Goal: Obtain resource: Download file/media

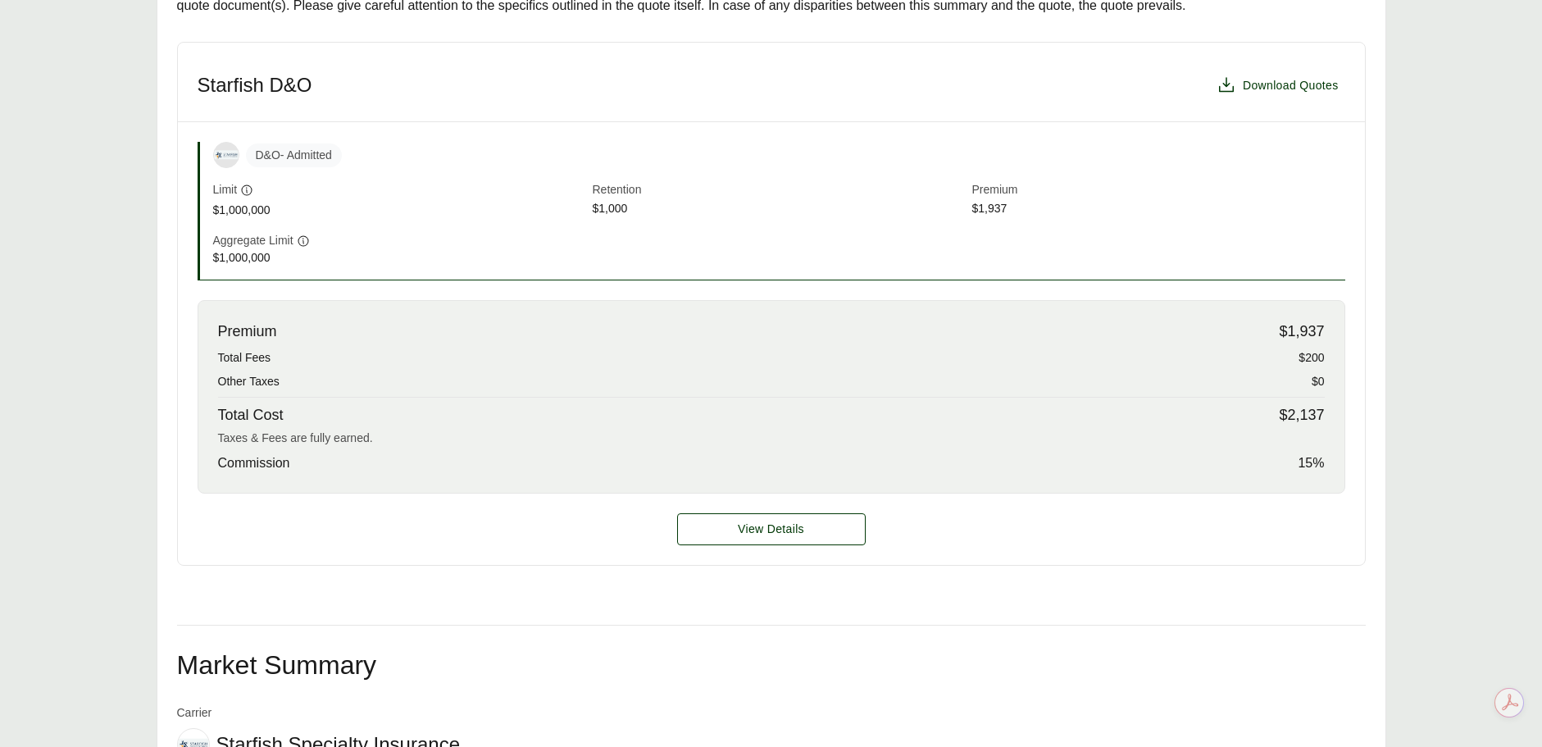
scroll to position [492, 0]
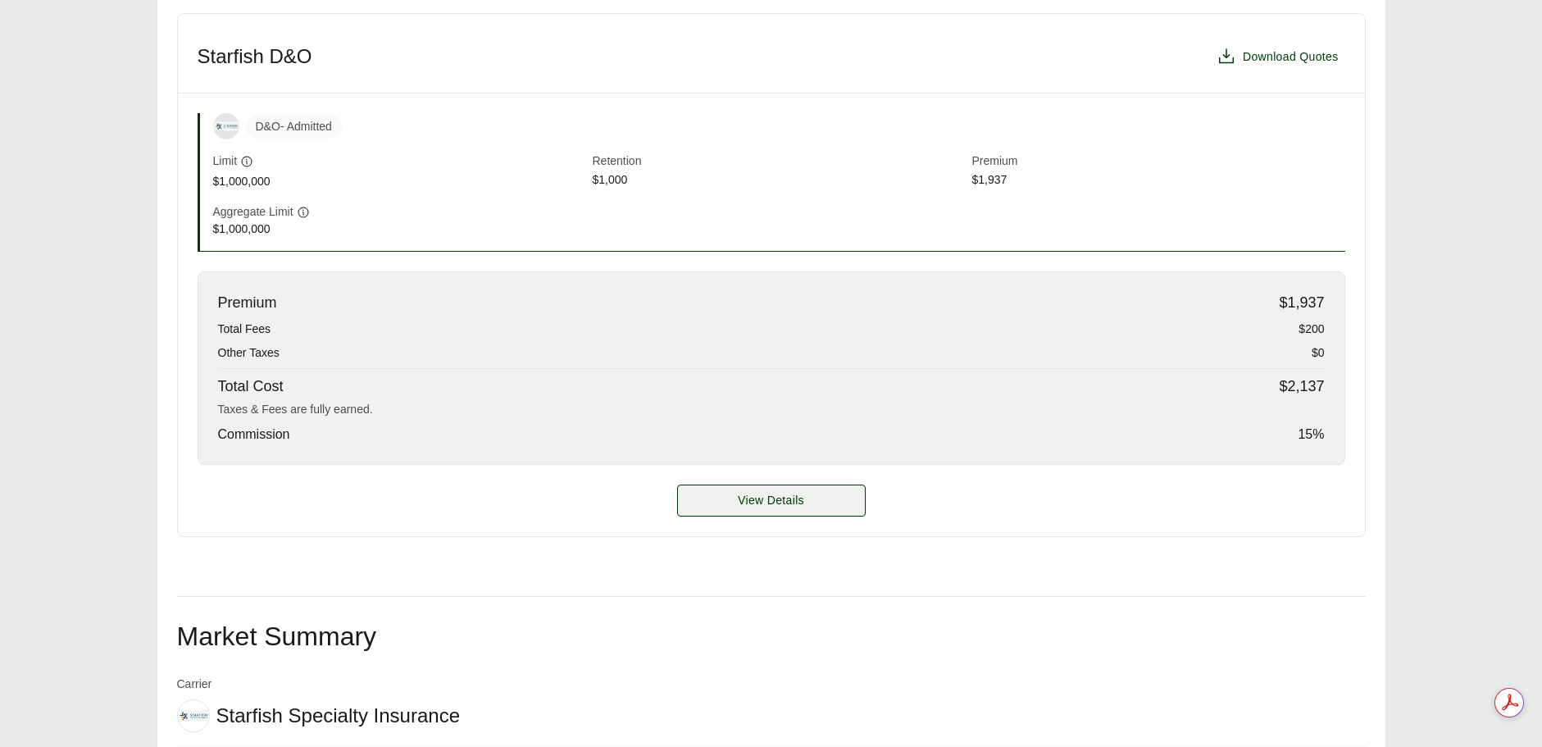
click at [748, 503] on span "View Details" at bounding box center [771, 500] width 66 height 17
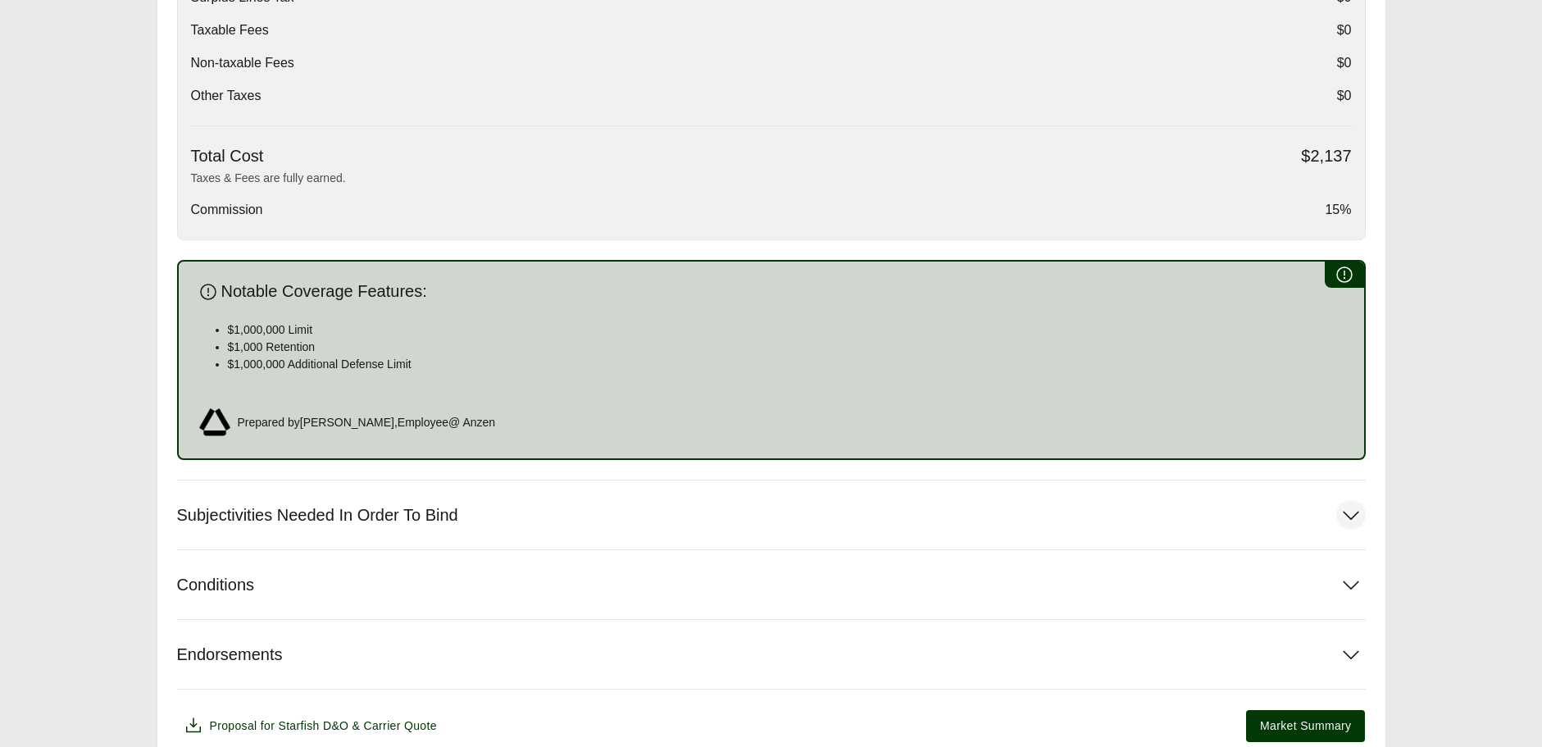
scroll to position [819, 0]
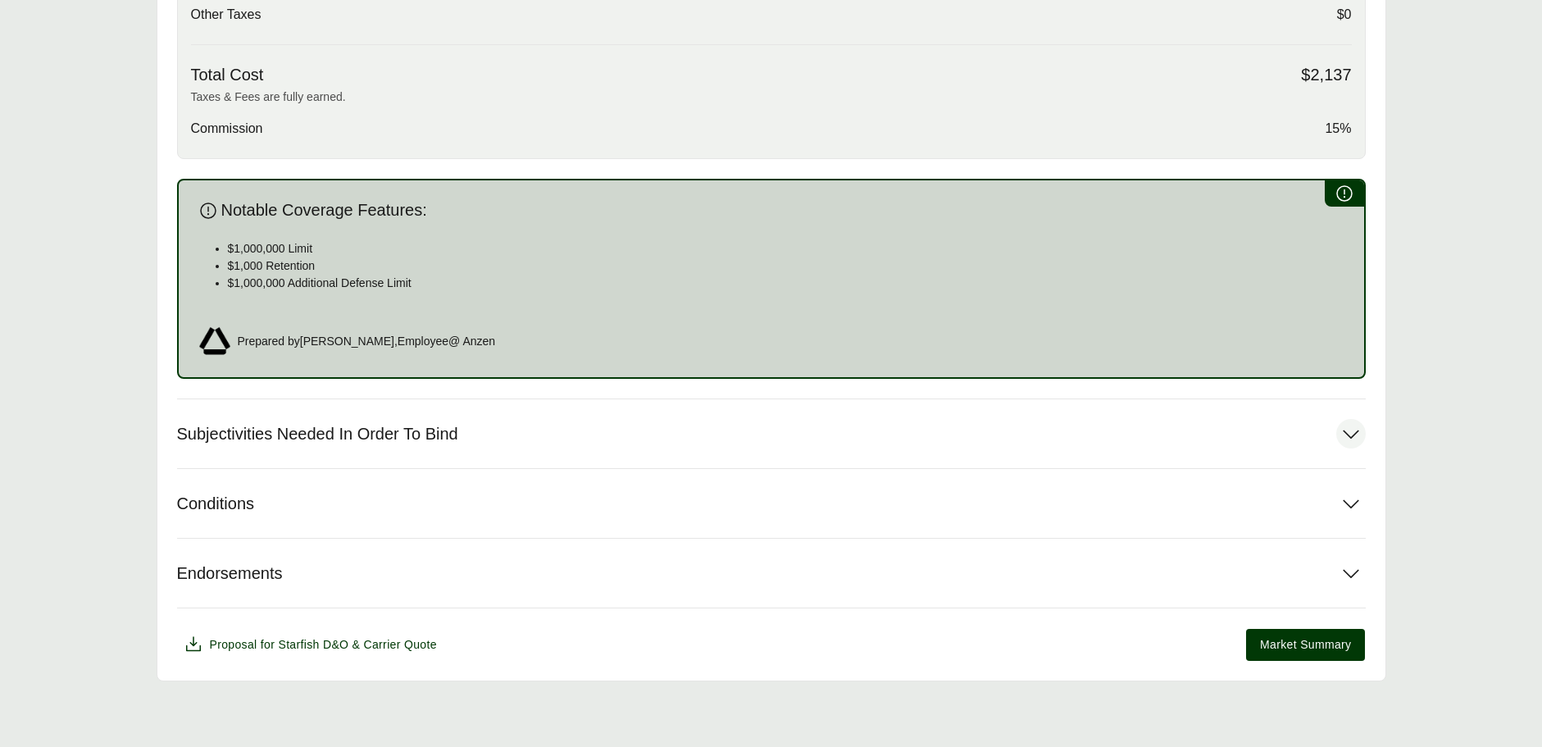
click at [1351, 430] on icon at bounding box center [1351, 434] width 30 height 30
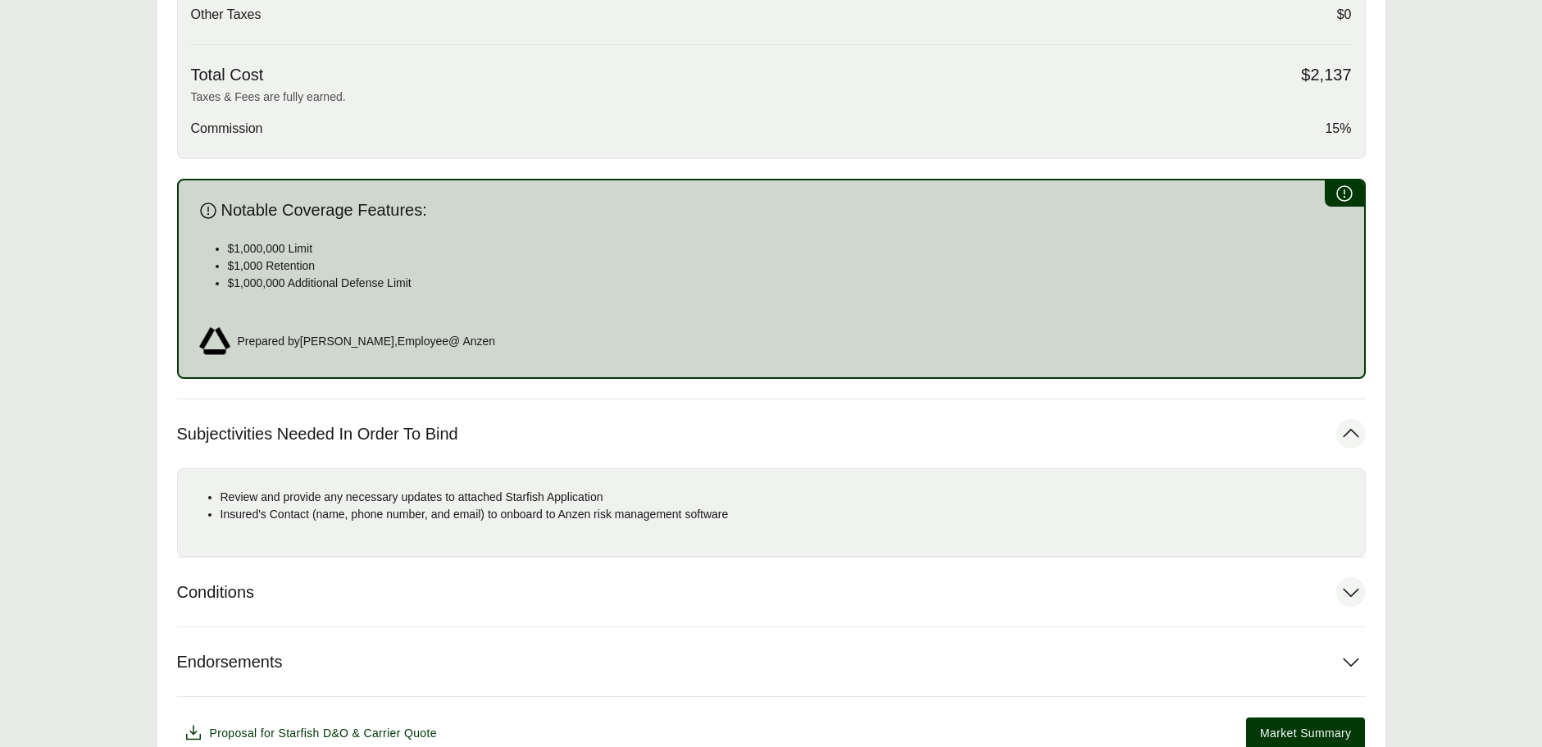
click at [1353, 593] on icon at bounding box center [1351, 592] width 30 height 30
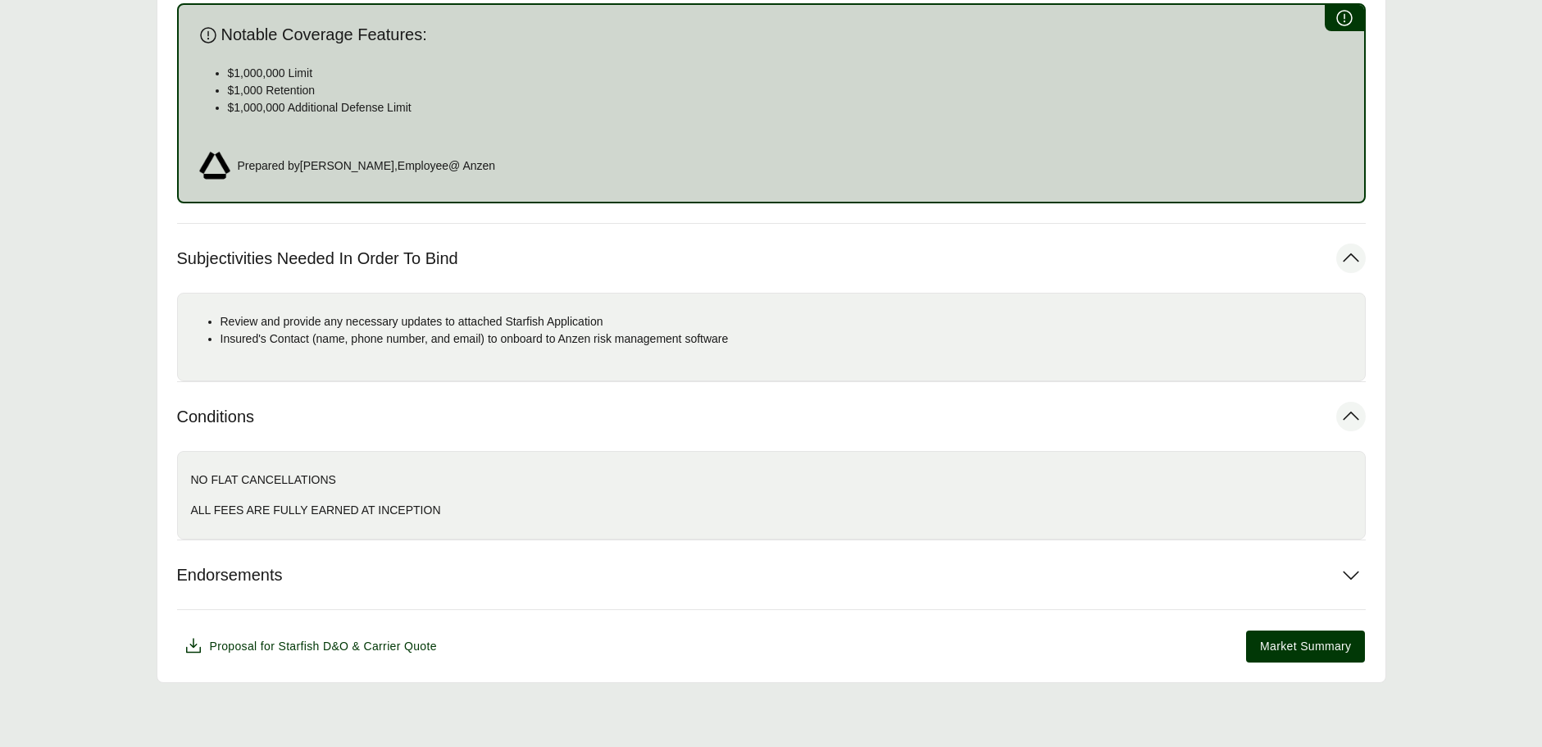
scroll to position [996, 0]
click at [1345, 573] on icon at bounding box center [1351, 573] width 30 height 30
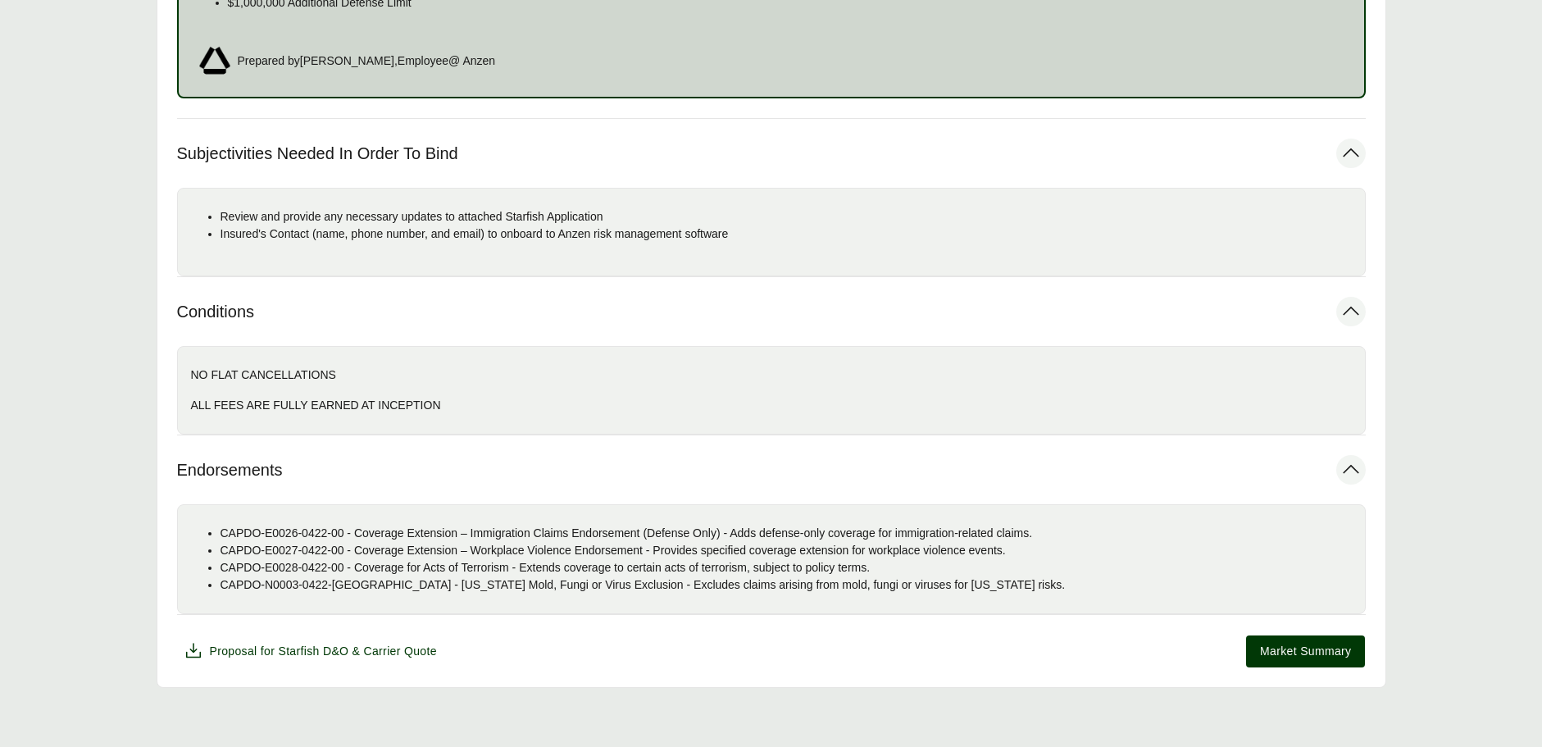
scroll to position [1106, 0]
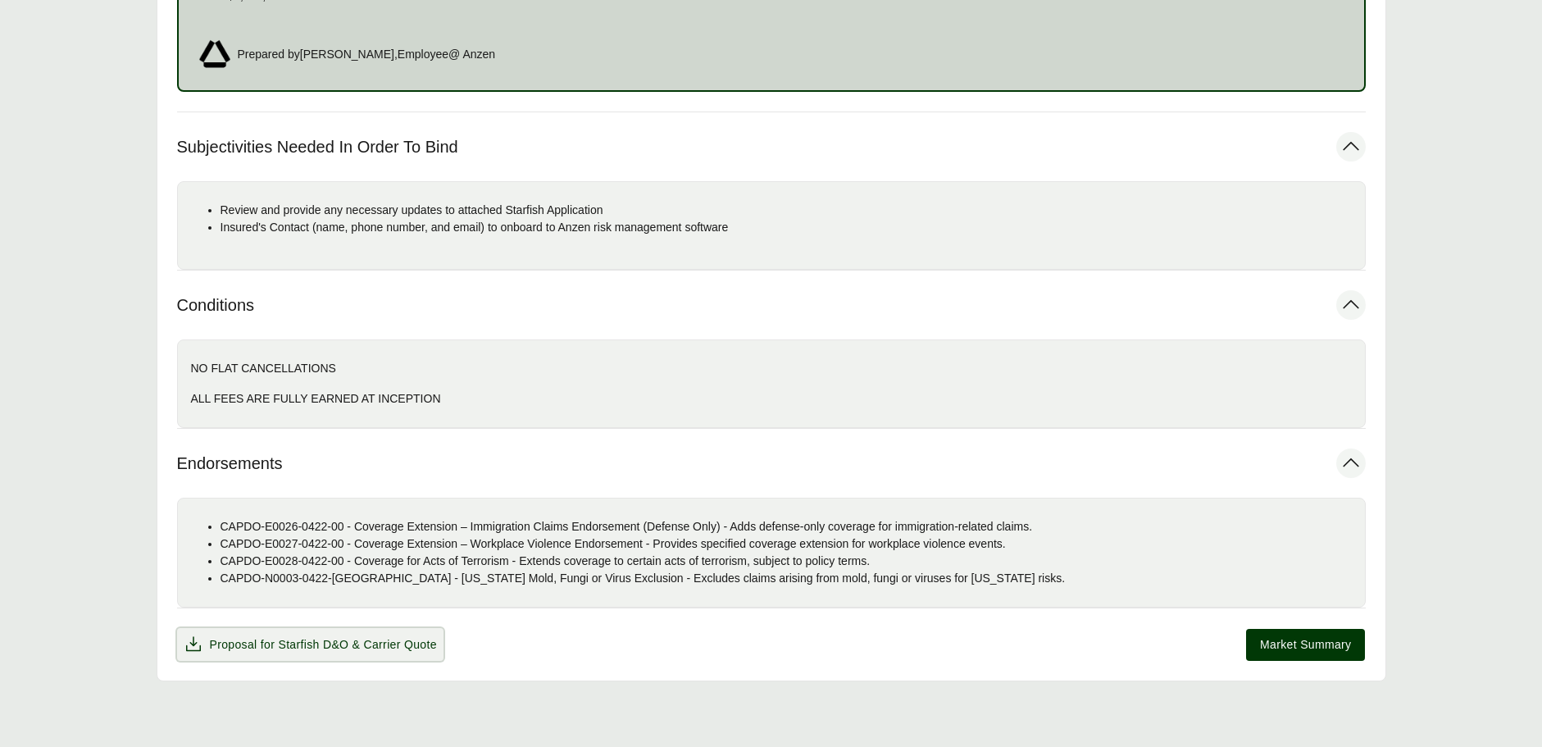
click at [191, 642] on icon at bounding box center [194, 645] width 20 height 20
click at [1298, 645] on span "Market Summary" at bounding box center [1305, 644] width 91 height 17
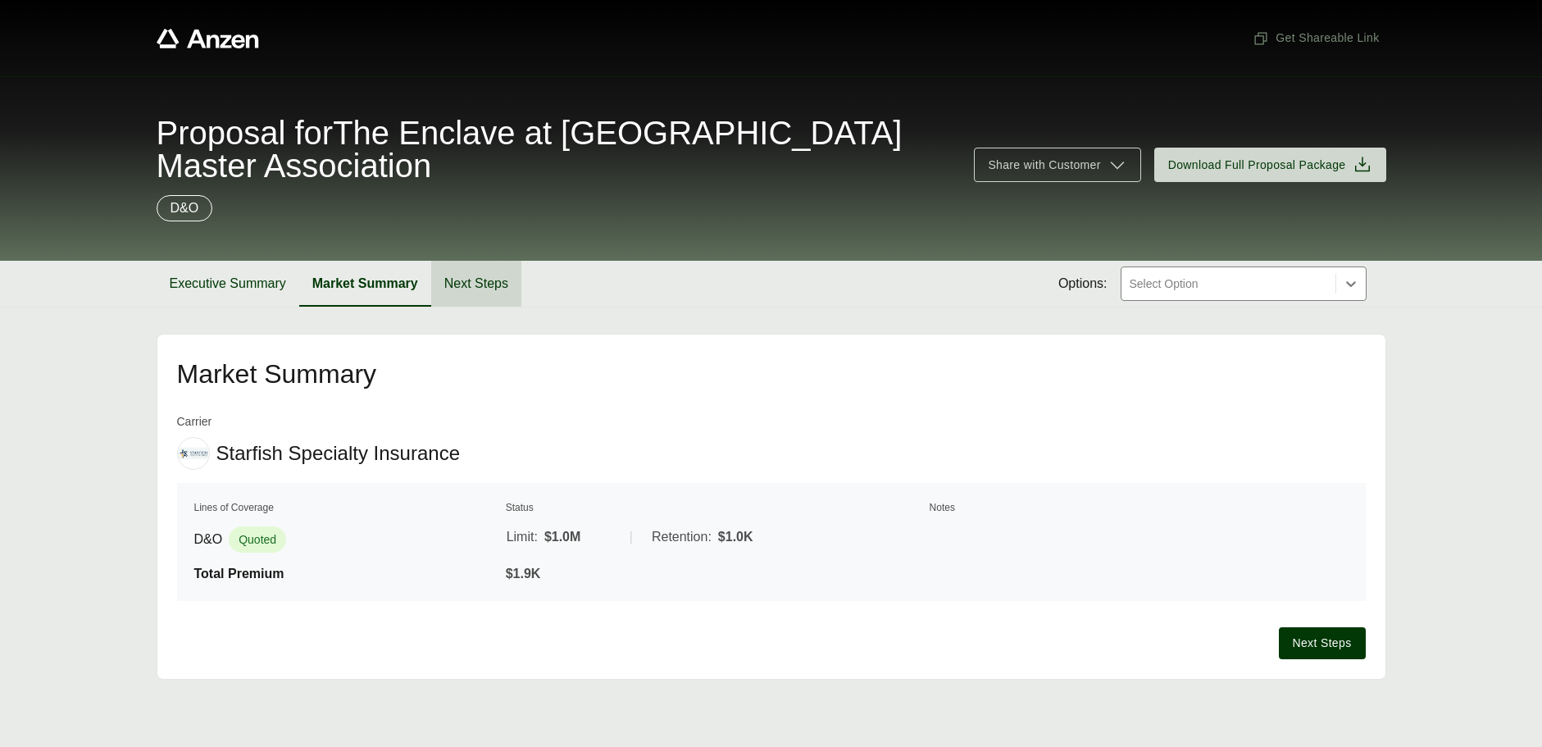
click at [470, 285] on button "Next Steps" at bounding box center [476, 284] width 90 height 46
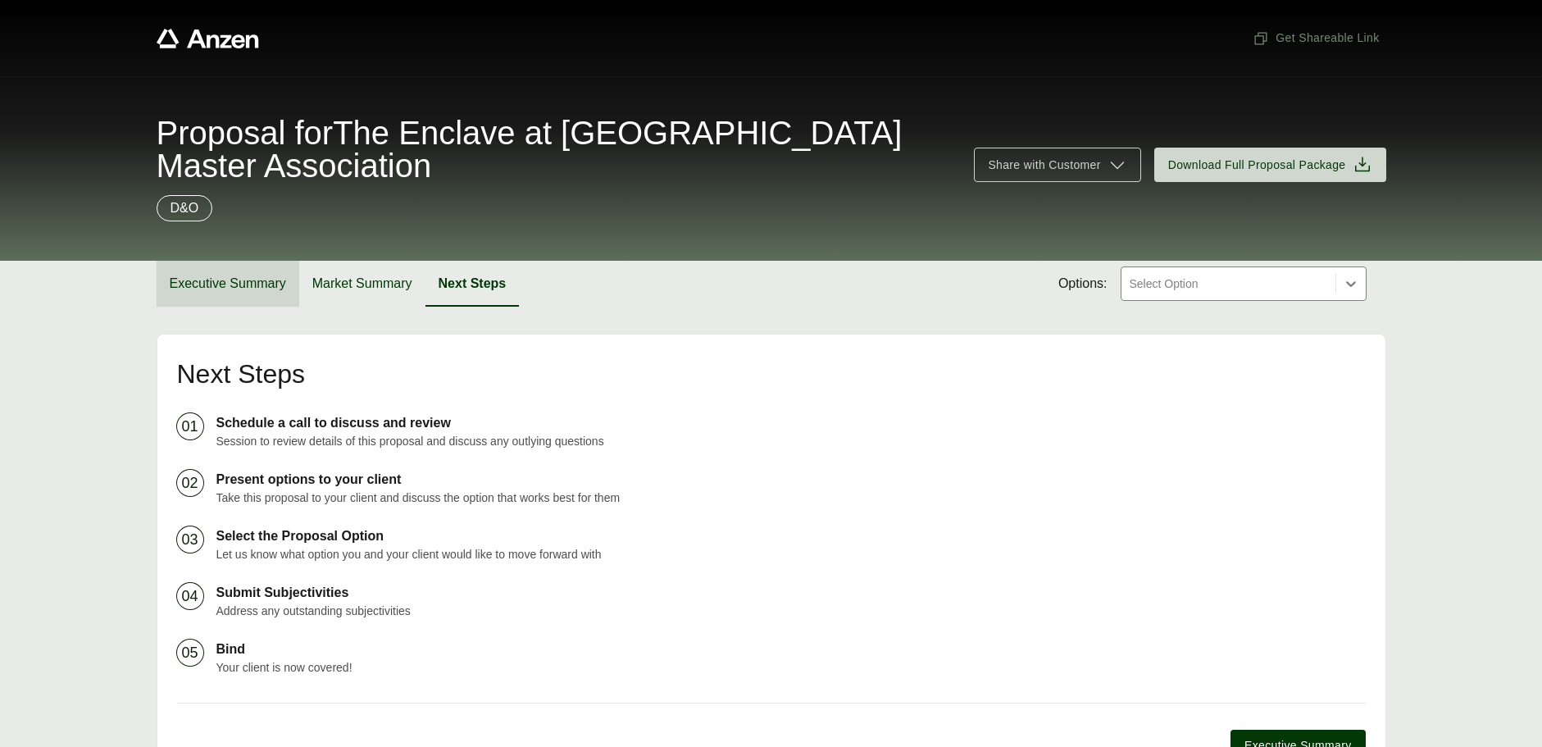
click at [201, 288] on button "Executive Summary" at bounding box center [228, 284] width 143 height 46
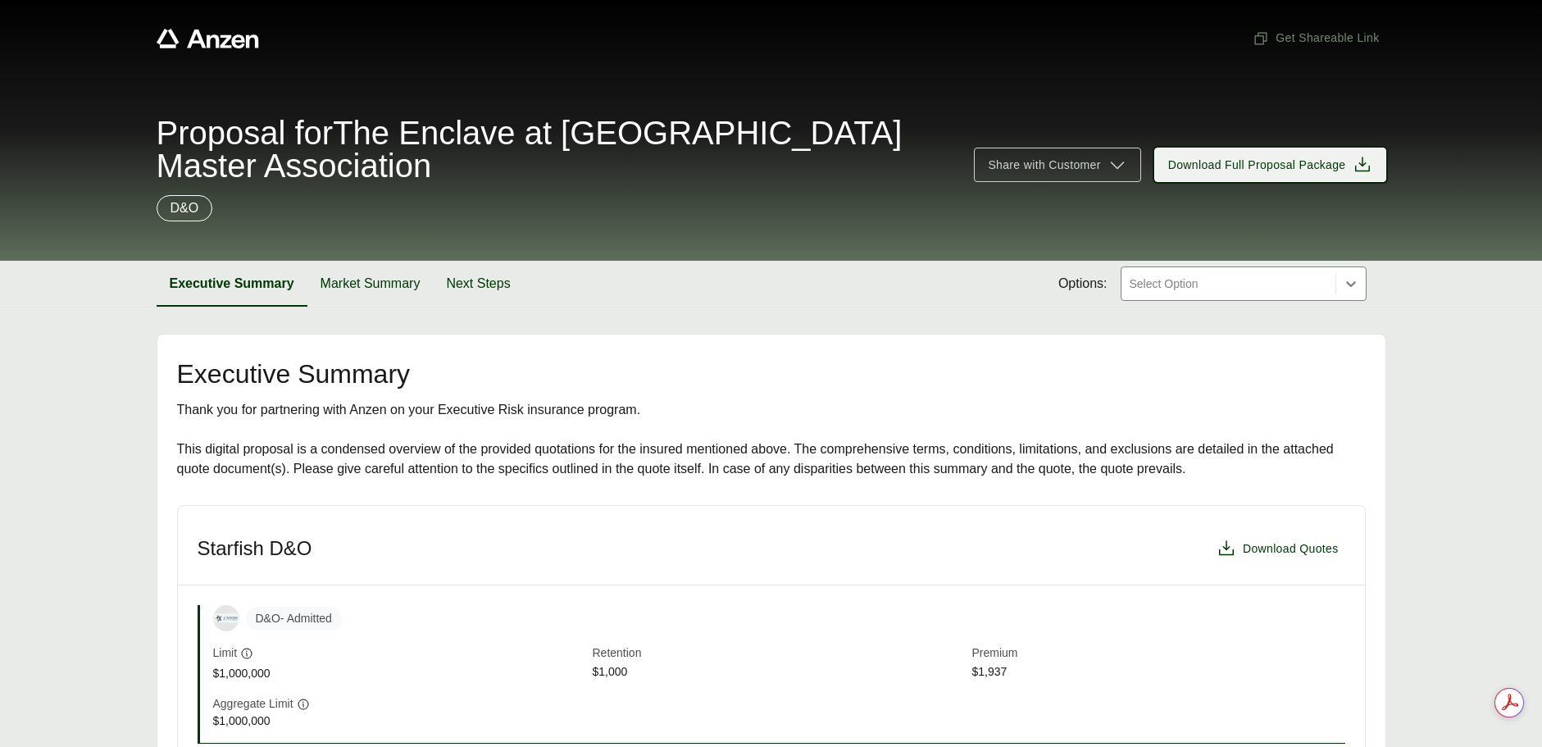
click at [1361, 165] on icon at bounding box center [1362, 164] width 15 height 15
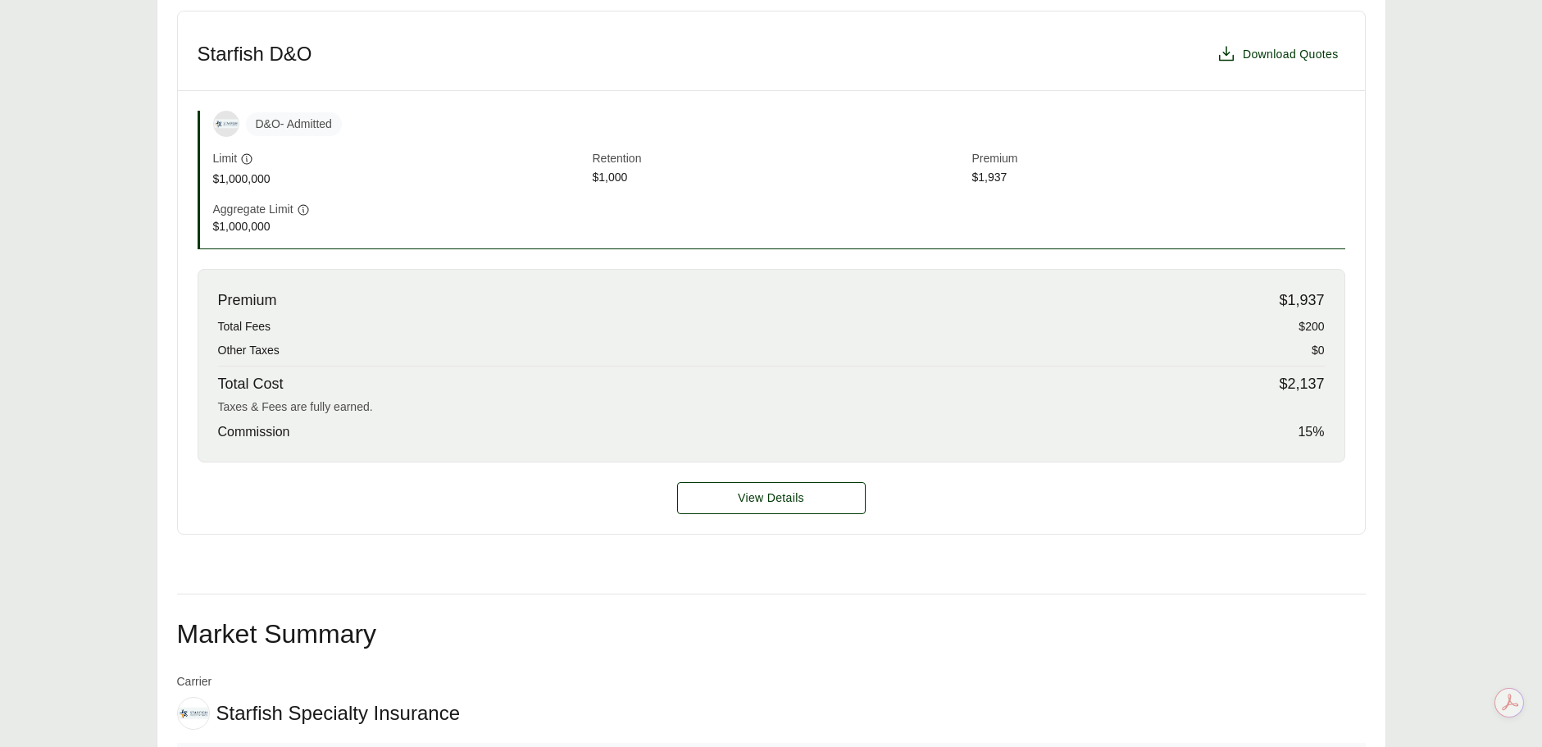
scroll to position [492, 0]
